Goal: Task Accomplishment & Management: Manage account settings

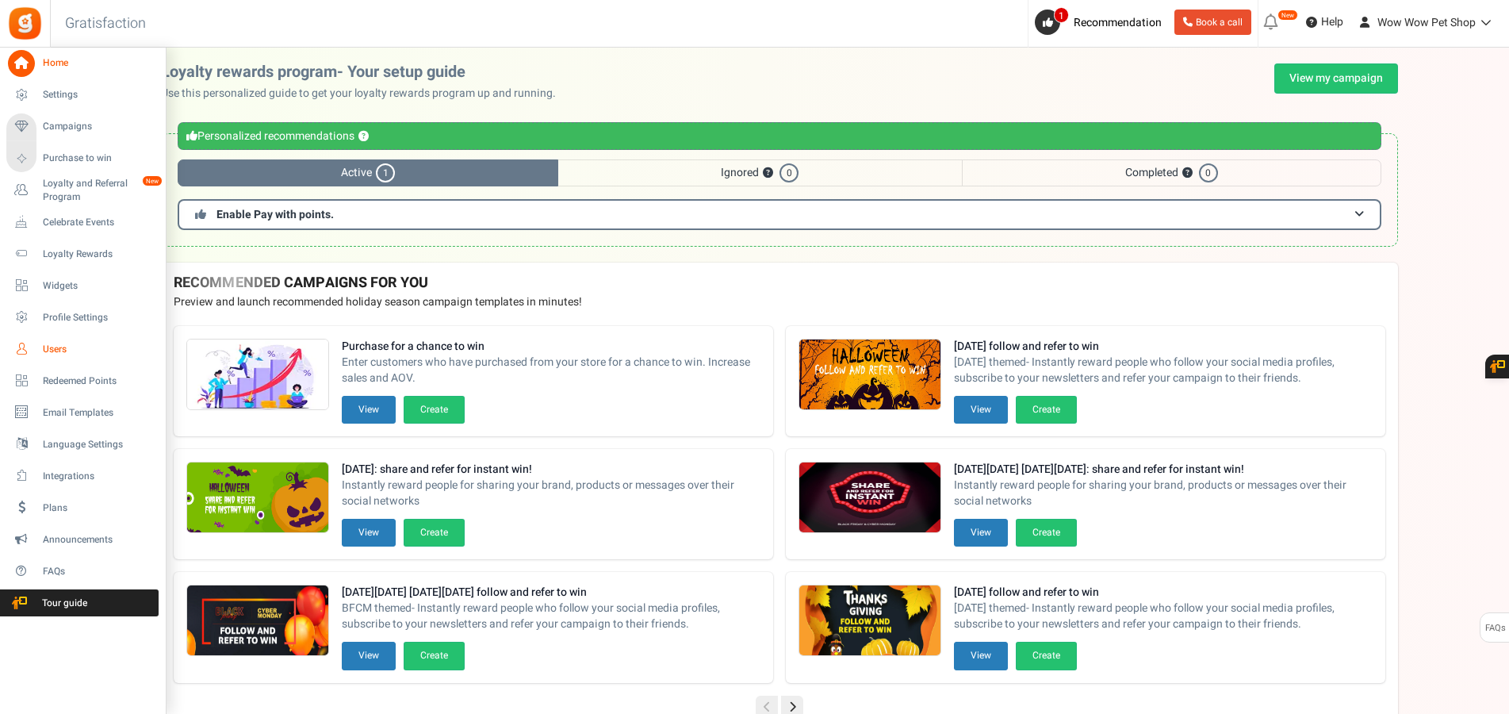
click at [40, 345] on link "Users" at bounding box center [82, 348] width 152 height 27
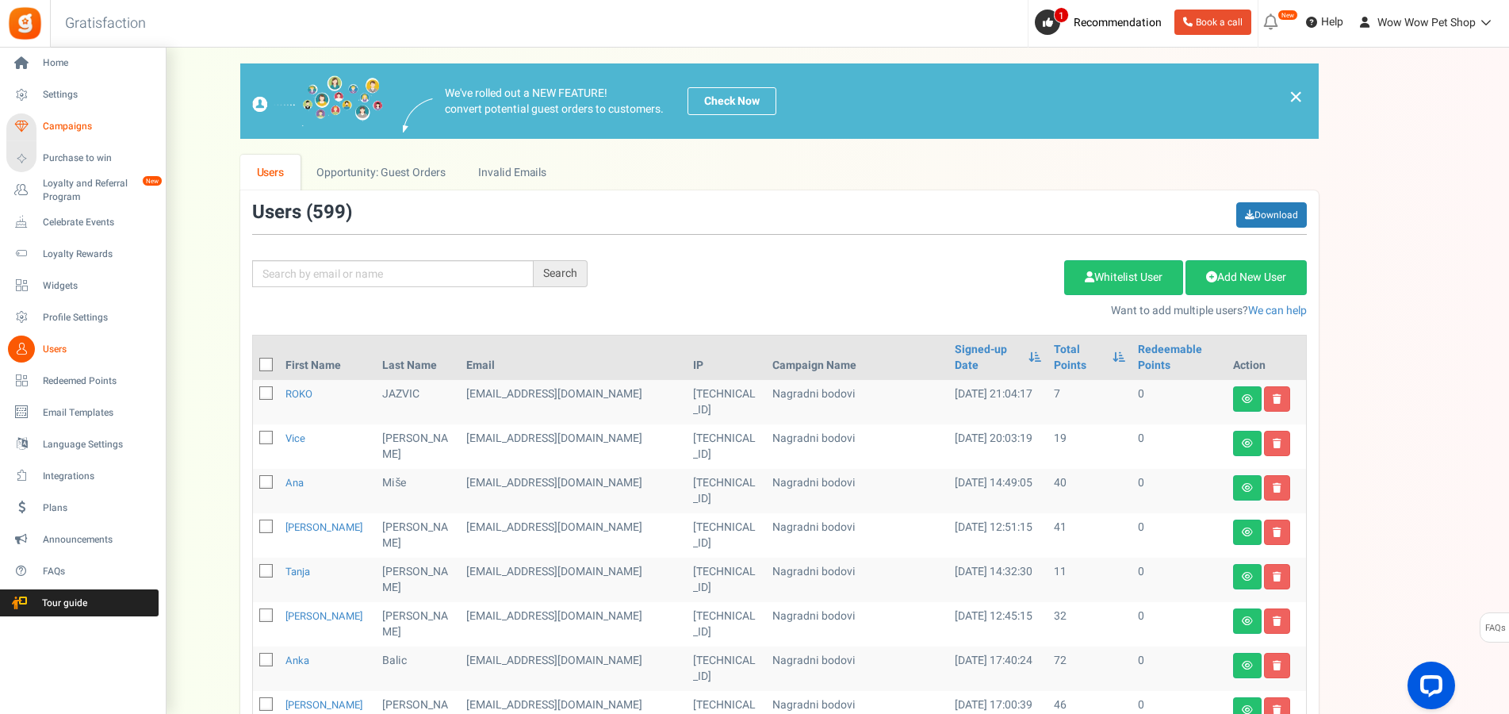
click at [39, 128] on link "Campaigns" at bounding box center [82, 126] width 152 height 27
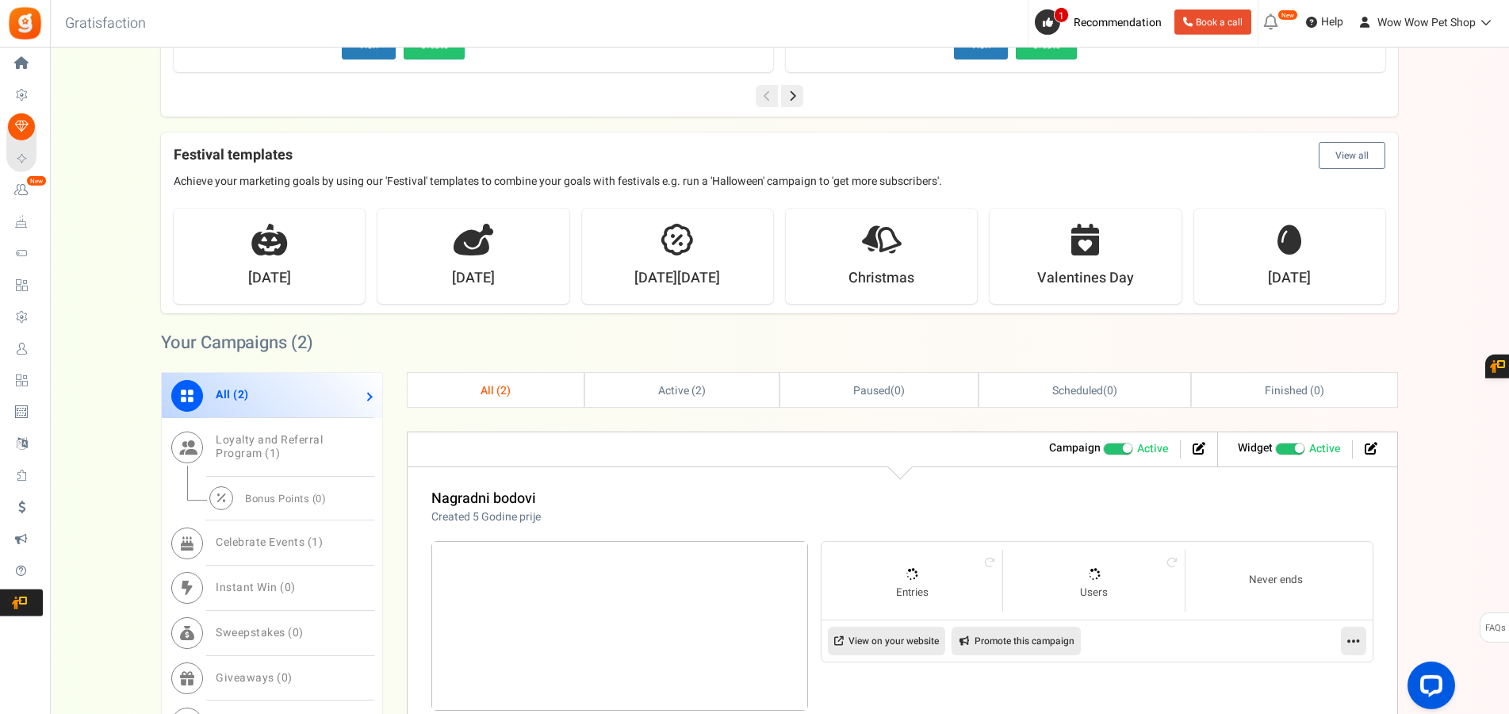
scroll to position [485, 0]
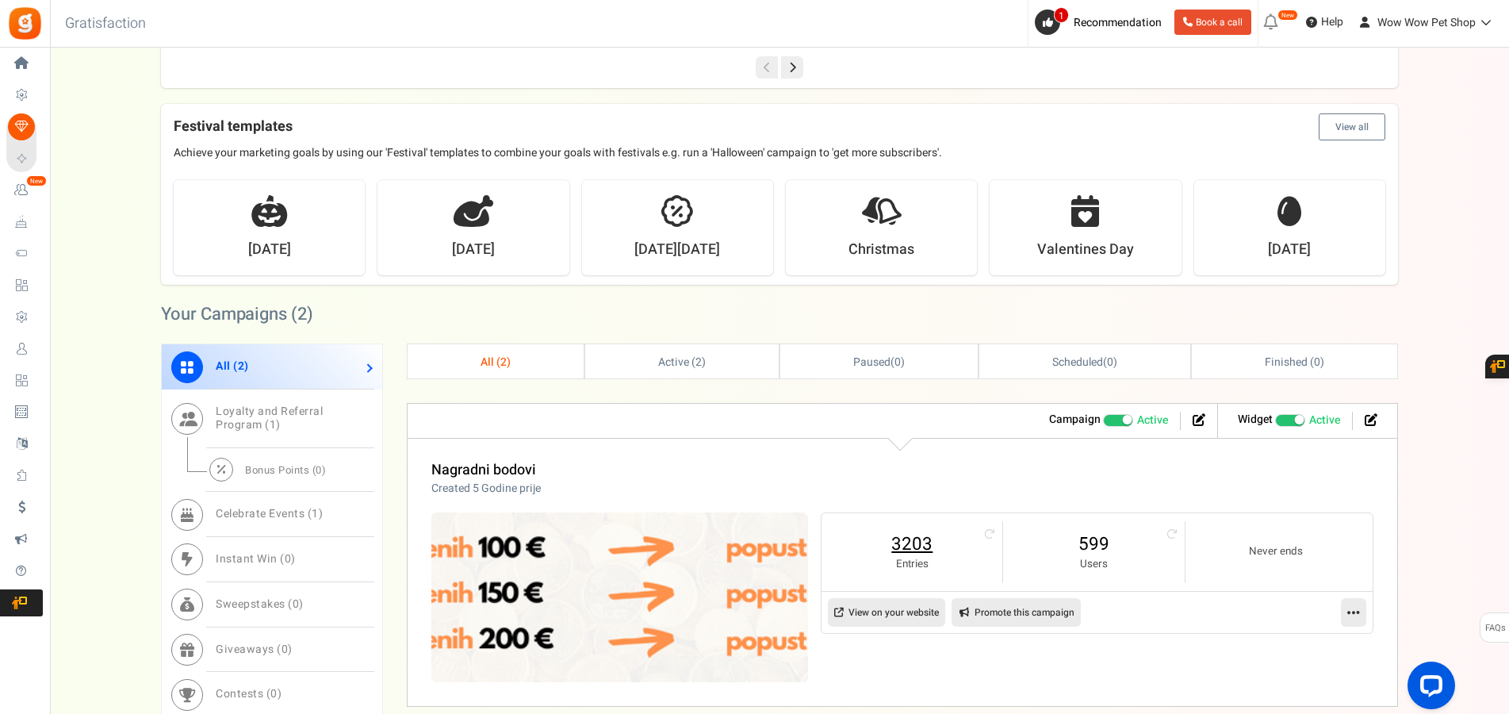
click at [920, 557] on link "3203" at bounding box center [911, 543] width 149 height 25
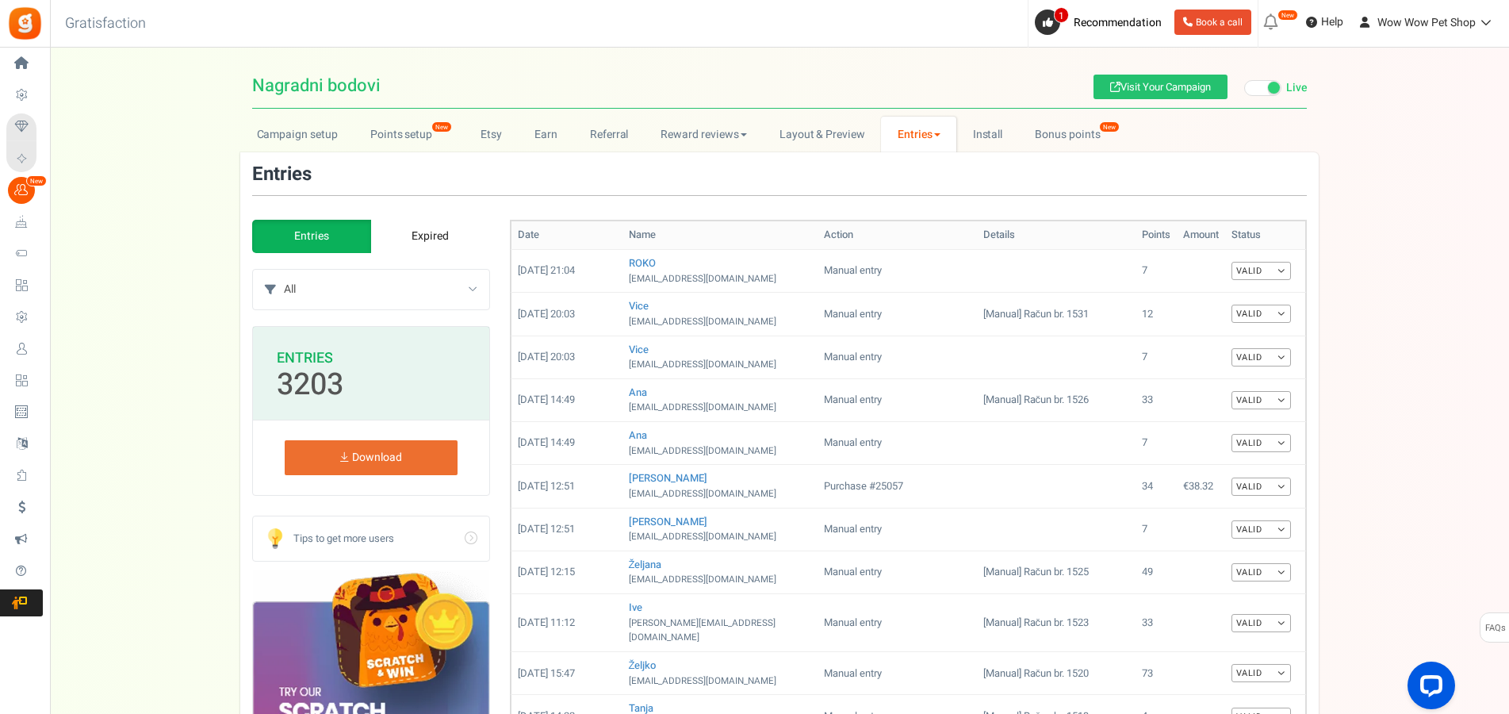
click at [284, 270] on select "All Manual entry Subscribe to our mailing list Pretplati se na našu listu promo…" at bounding box center [386, 290] width 205 height 40
select select "239632"
click option "Sudjeluj u našem poboljšanju" at bounding box center [0, 0] width 0 height 0
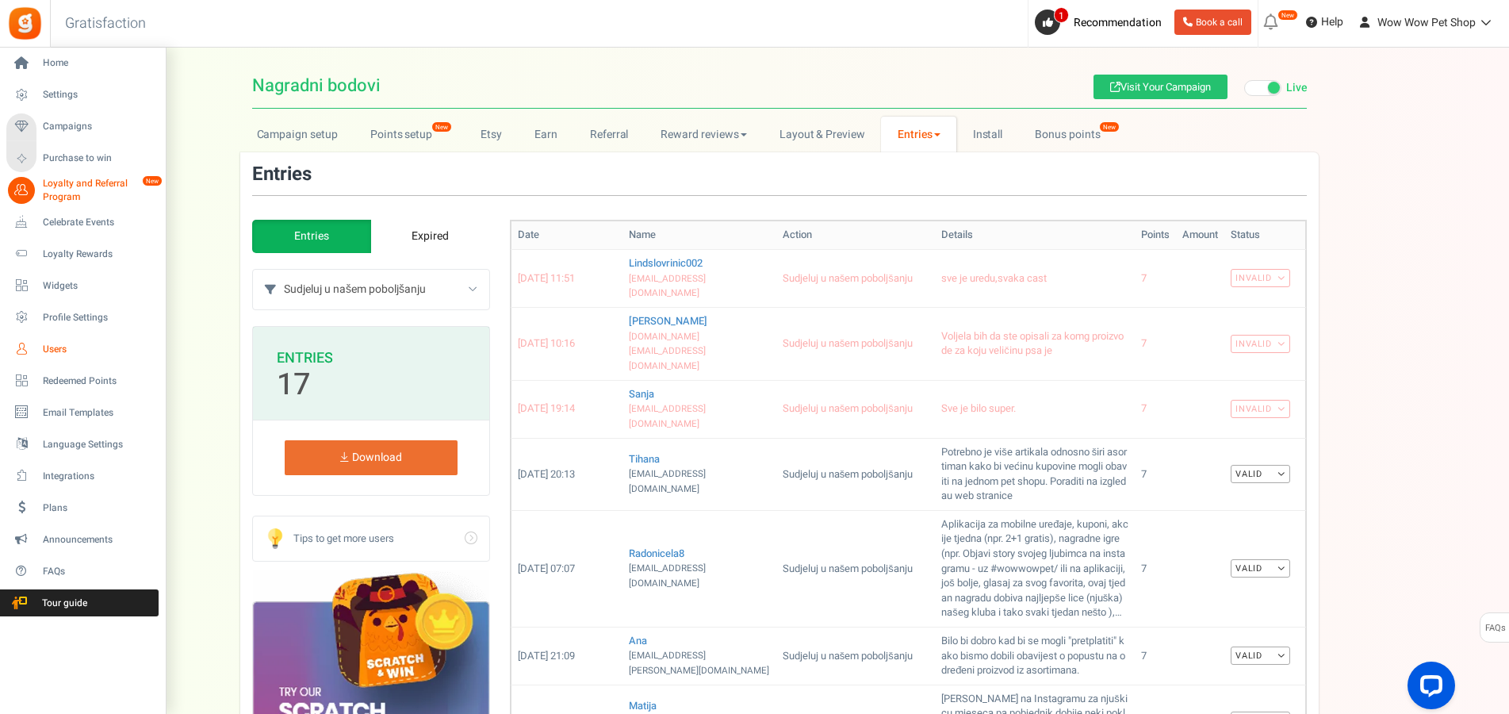
click at [52, 349] on span "Users" at bounding box center [98, 349] width 111 height 13
